Goal: Task Accomplishment & Management: Manage account settings

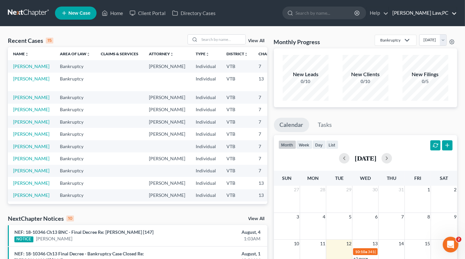
click at [456, 15] on link "[PERSON_NAME] Law,PC" at bounding box center [423, 13] width 68 height 12
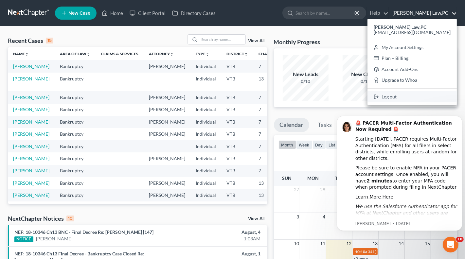
click at [416, 99] on link "Log out" at bounding box center [412, 96] width 89 height 11
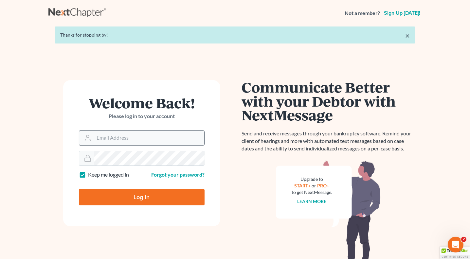
click at [111, 140] on input "Email Address" at bounding box center [149, 138] width 110 height 14
click at [118, 140] on input "Email Address" at bounding box center [149, 138] width 110 height 14
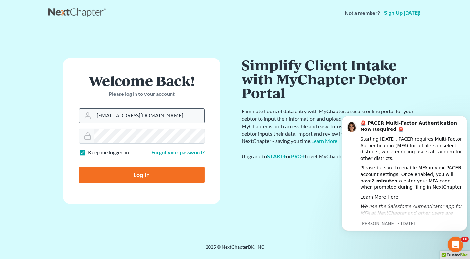
type input "[EMAIL_ADDRESS][DOMAIN_NAME]"
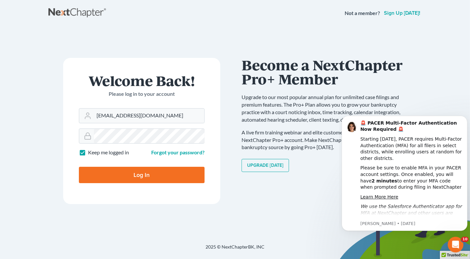
click at [139, 176] on input "Log In" at bounding box center [142, 175] width 126 height 16
type input "Thinking..."
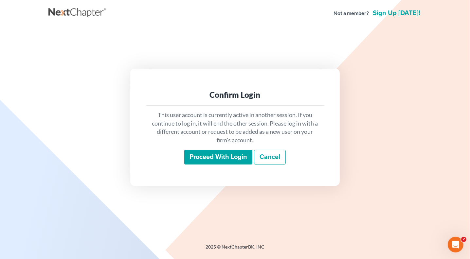
click at [220, 160] on input "Proceed with login" at bounding box center [218, 157] width 68 height 15
